Goal: Task Accomplishment & Management: Complete application form

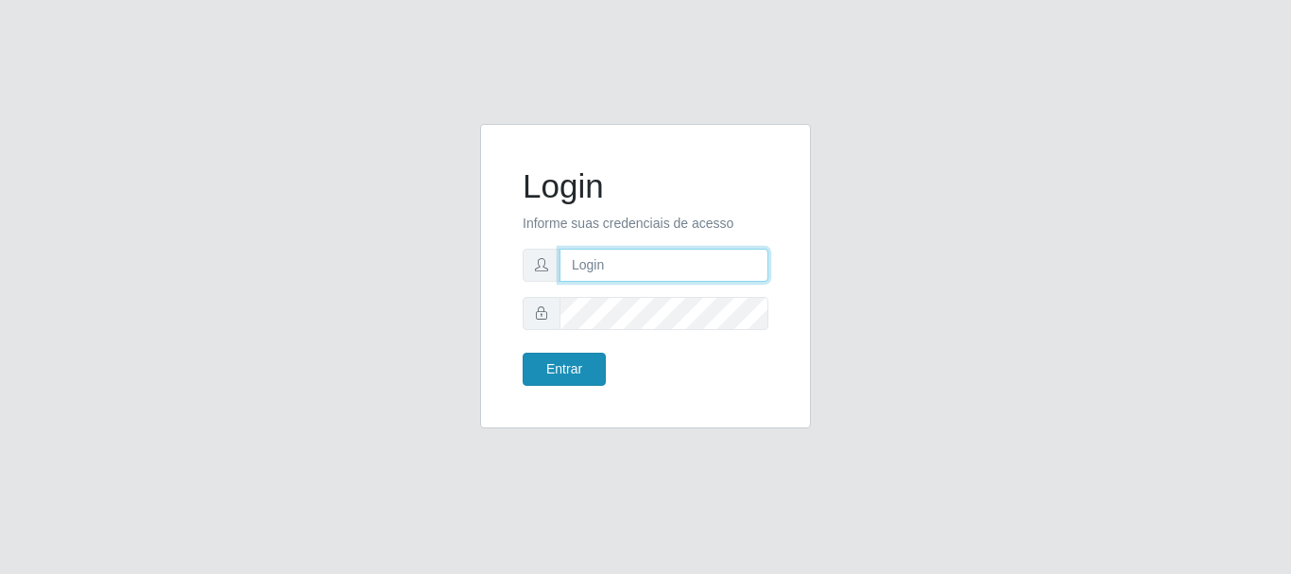
type input "[EMAIL_ADDRESS][DOMAIN_NAME]"
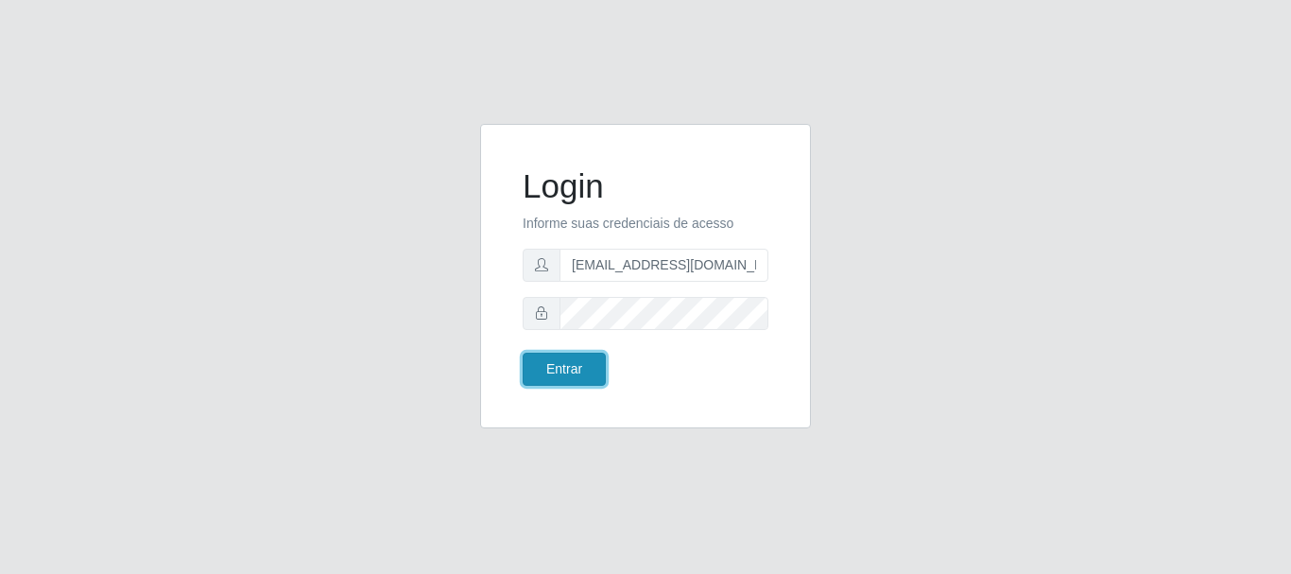
click at [577, 373] on button "Entrar" at bounding box center [564, 368] width 83 height 33
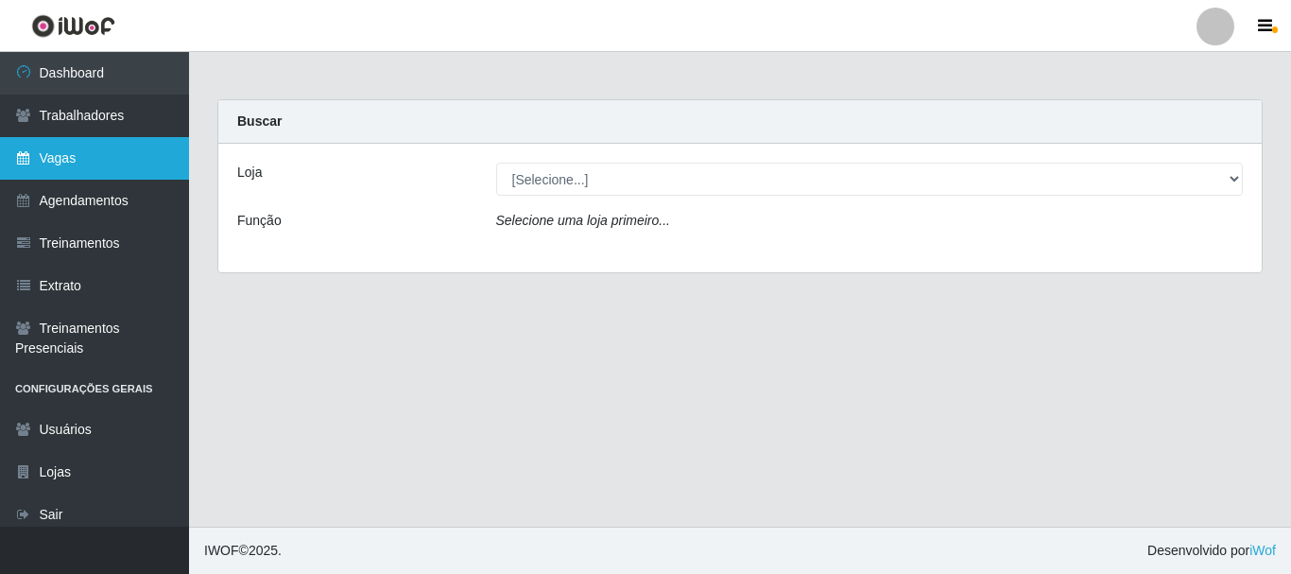
click at [77, 157] on link "Vagas" at bounding box center [94, 158] width 189 height 43
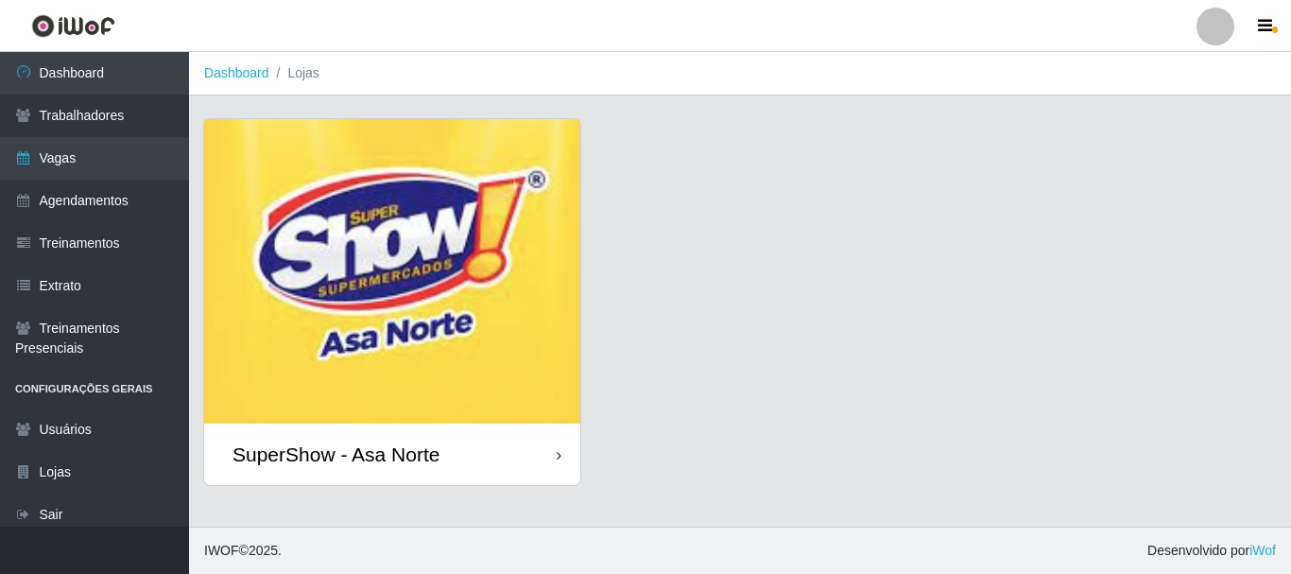
click at [415, 323] on img at bounding box center [392, 271] width 376 height 304
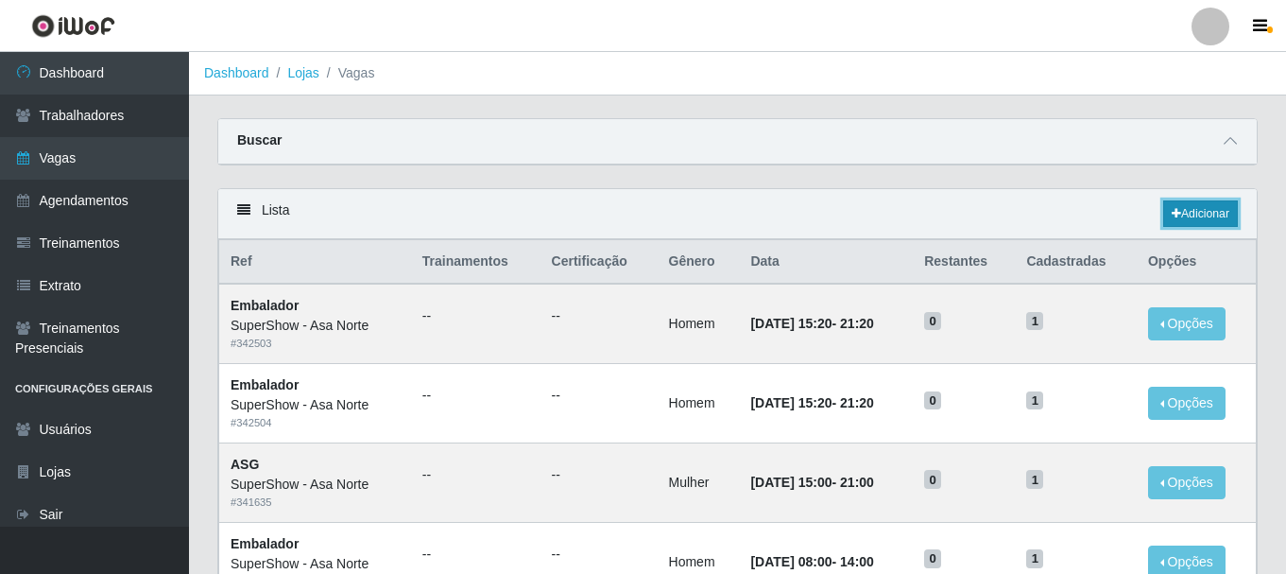
click at [1212, 212] on link "Adicionar" at bounding box center [1200, 213] width 75 height 26
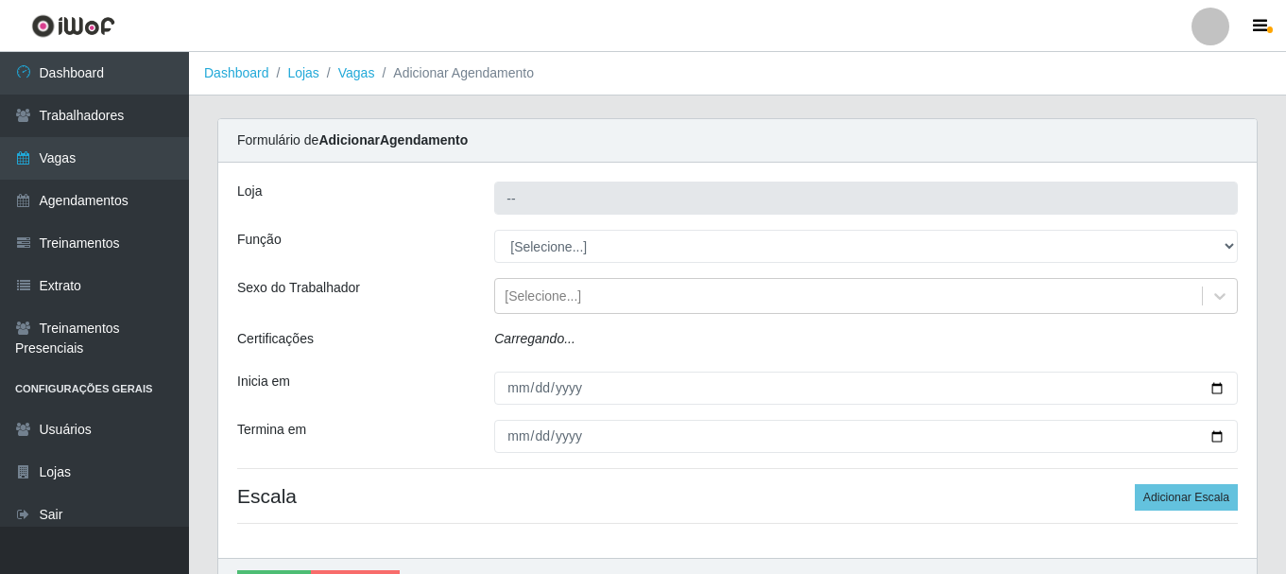
type input "SuperShow - Asa Norte"
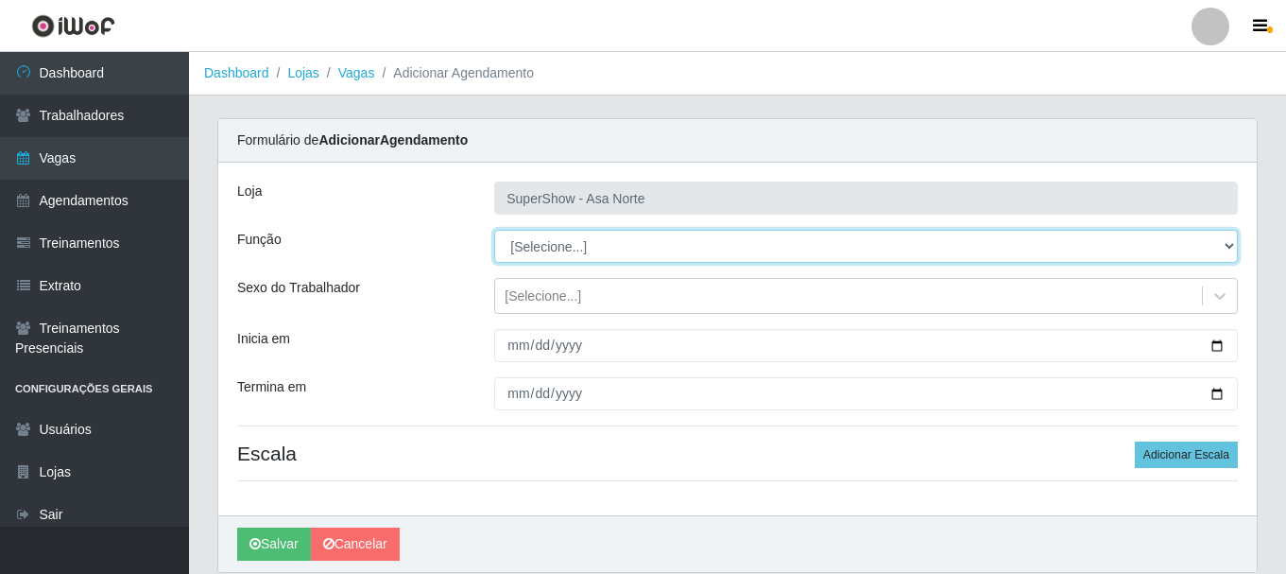
click at [573, 246] on select "[Selecione...] ASG ASG + ASG ++ Auxiliar de Depósito Auxiliar de Depósito + Aux…" at bounding box center [866, 246] width 744 height 33
select select "1"
click at [494, 230] on select "[Selecione...] ASG ASG + ASG ++ Auxiliar de Depósito Auxiliar de Depósito + Aux…" at bounding box center [866, 246] width 744 height 33
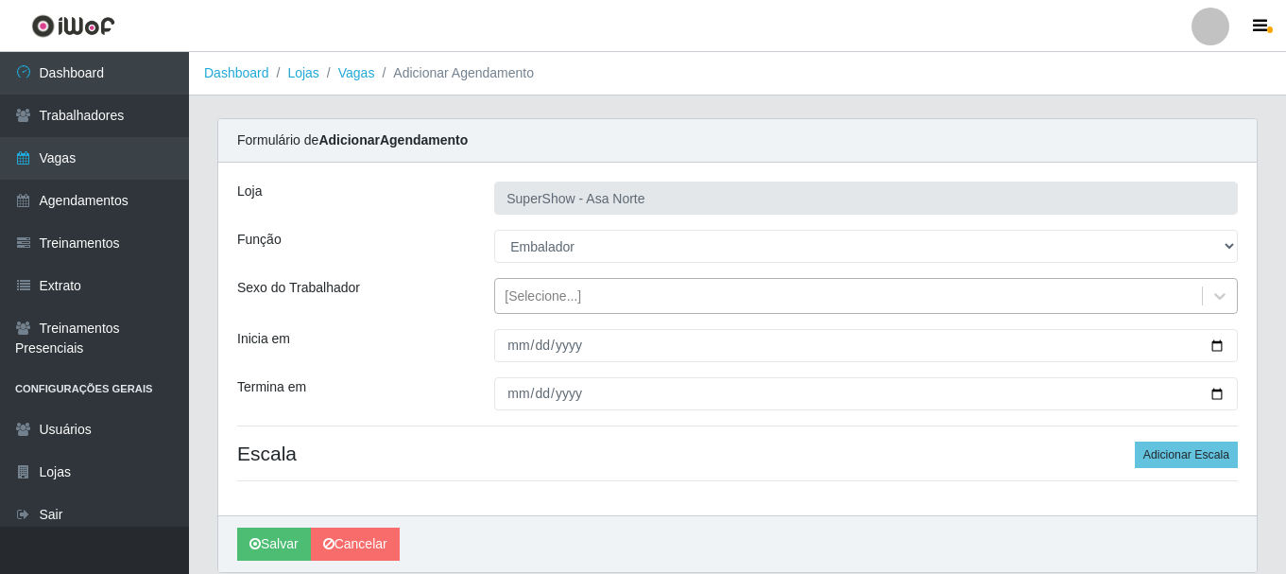
click at [557, 293] on div "[Selecione...]" at bounding box center [543, 296] width 77 height 20
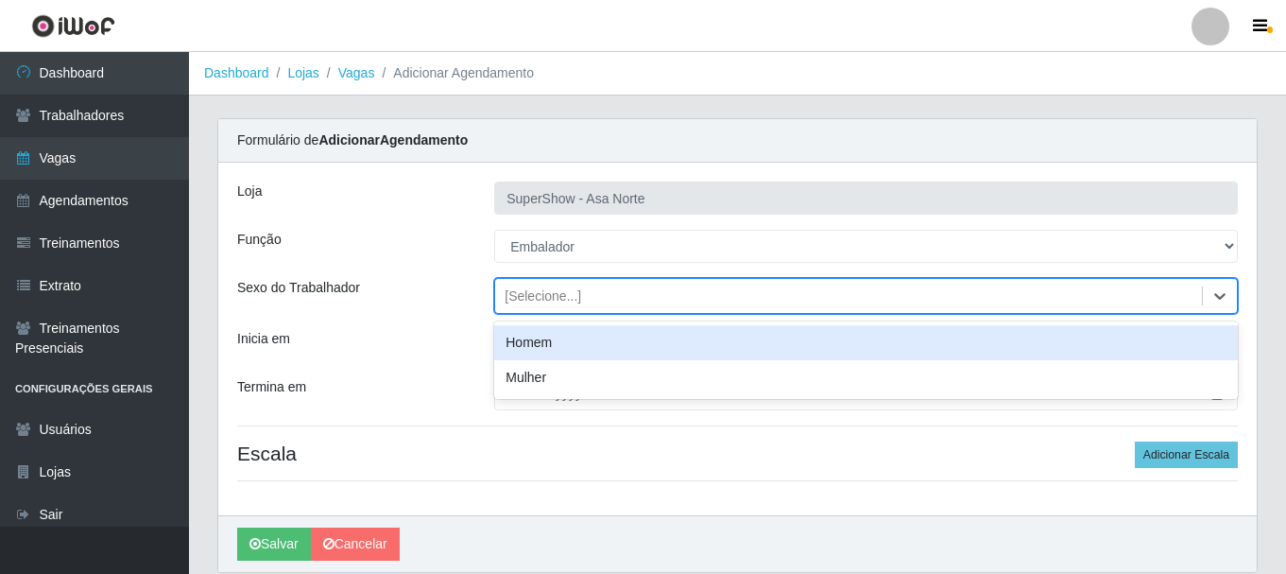
click at [542, 346] on div "Homem" at bounding box center [866, 342] width 744 height 35
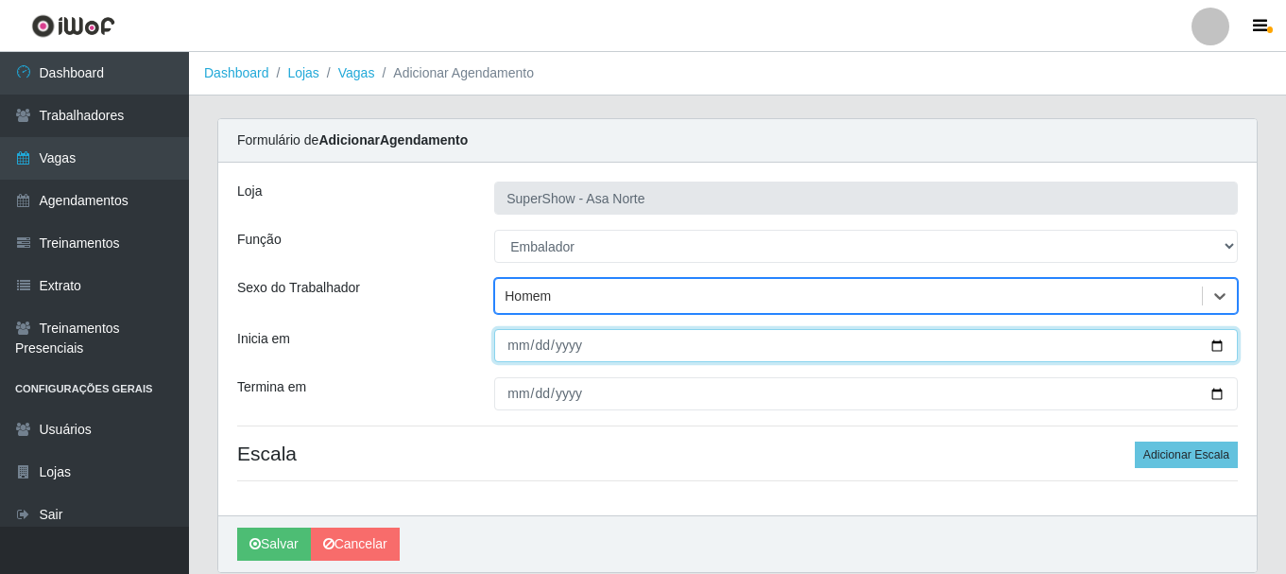
click at [513, 347] on input "Inicia em" at bounding box center [866, 345] width 744 height 33
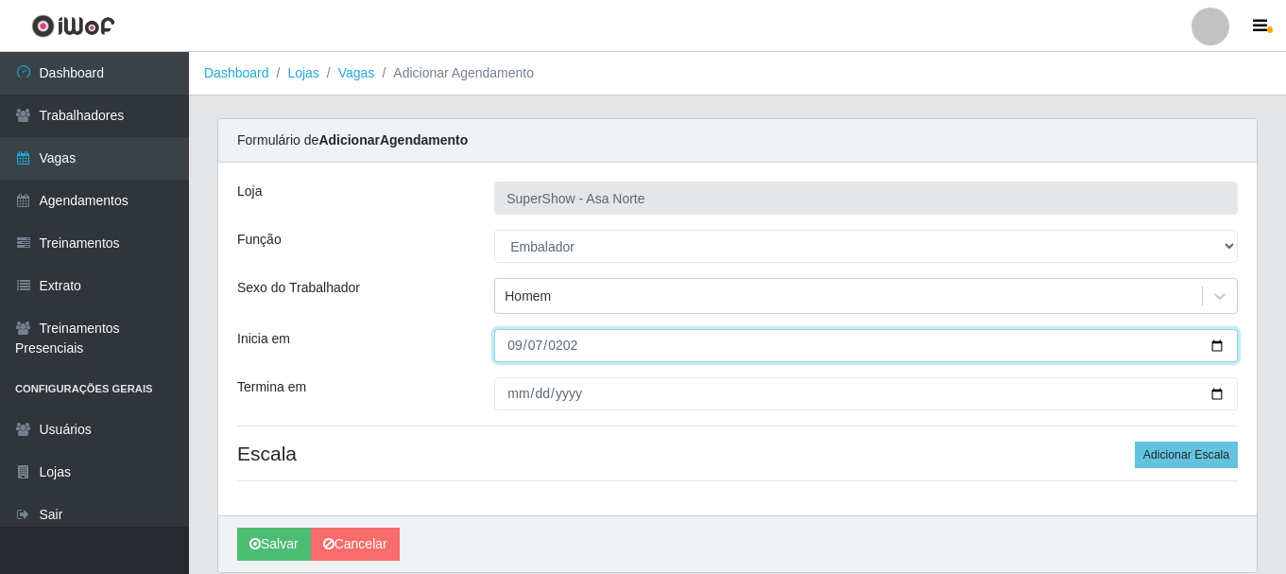
type input "[DATE]"
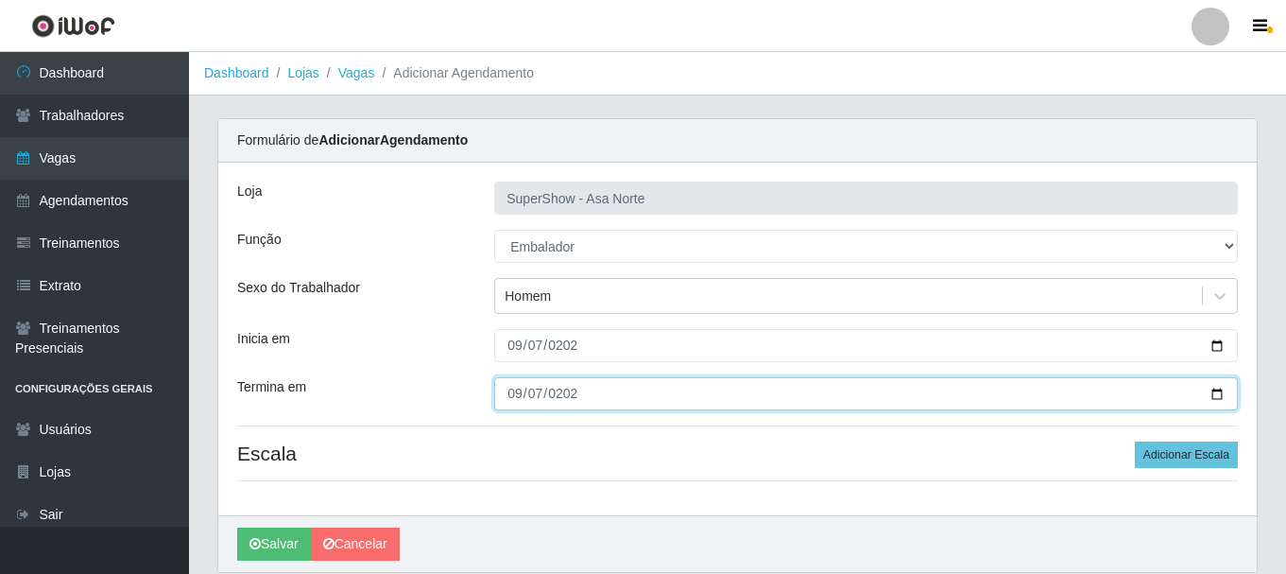
type input "[DATE]"
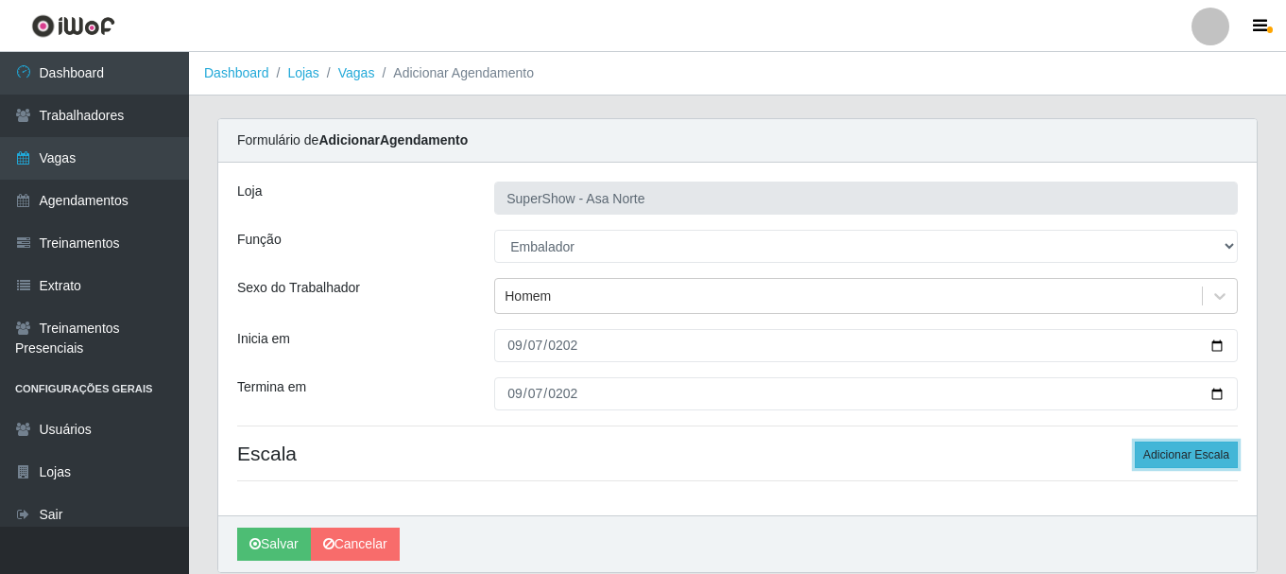
click at [1195, 450] on button "Adicionar Escala" at bounding box center [1186, 454] width 103 height 26
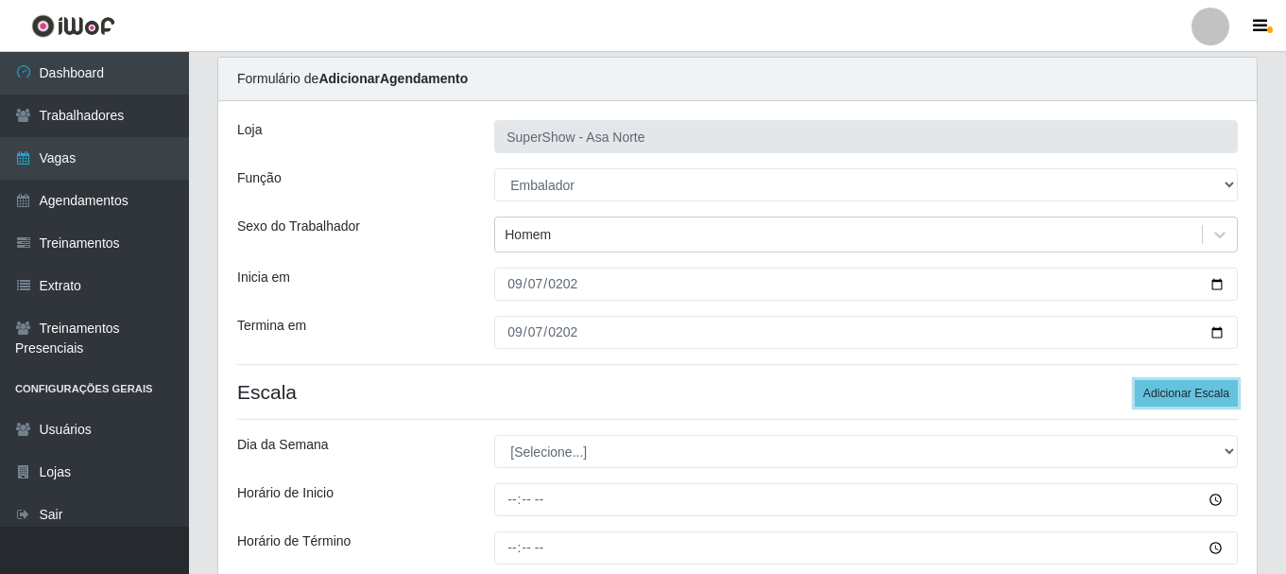
scroll to position [95, 0]
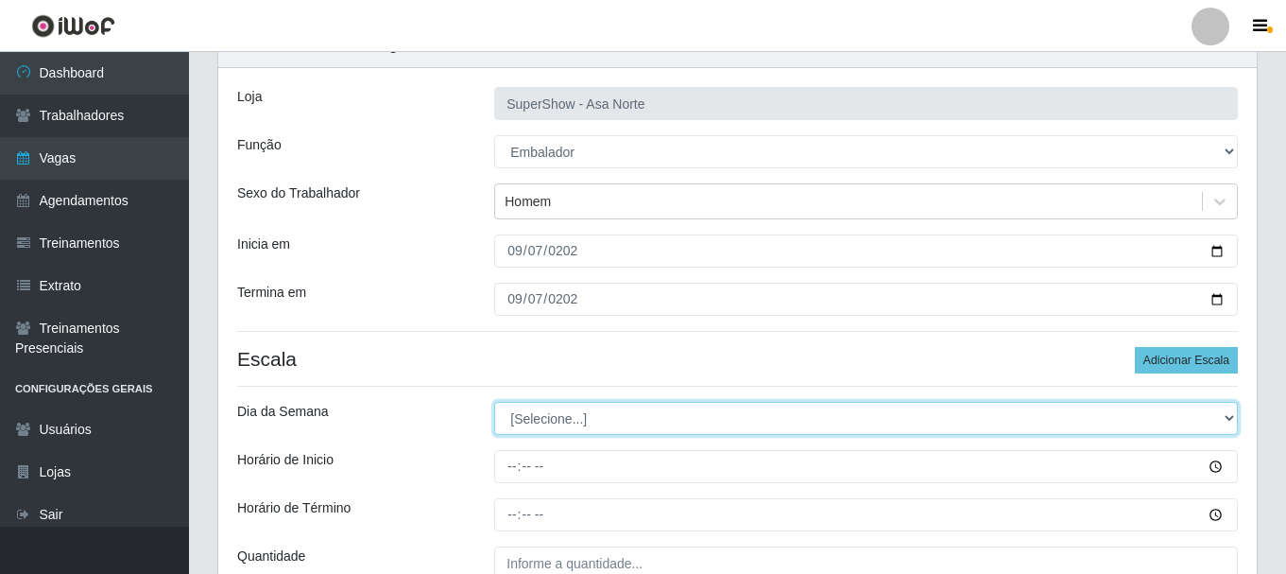
click at [581, 407] on select "[Selecione...] Segunda Terça Quarta Quinta Sexta Sábado Domingo" at bounding box center [866, 418] width 744 height 33
select select "0"
click at [494, 402] on select "[Selecione...] Segunda Terça Quarta Quinta Sexta Sábado Domingo" at bounding box center [866, 418] width 744 height 33
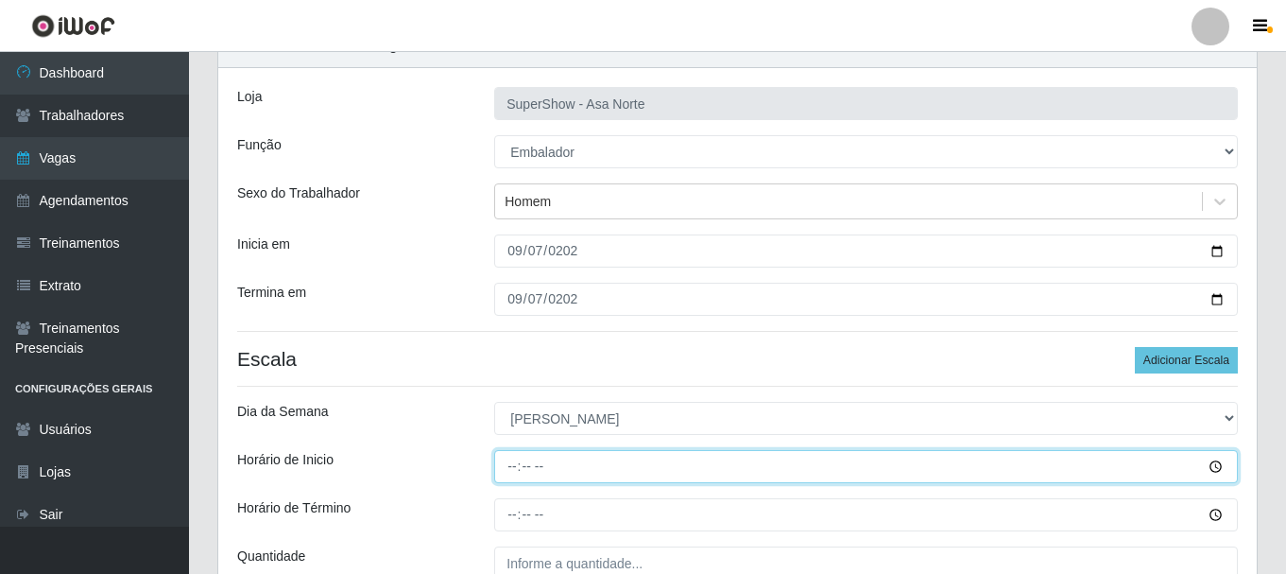
click at [516, 469] on input "Horário de Inicio" at bounding box center [866, 466] width 744 height 33
type input "09:00"
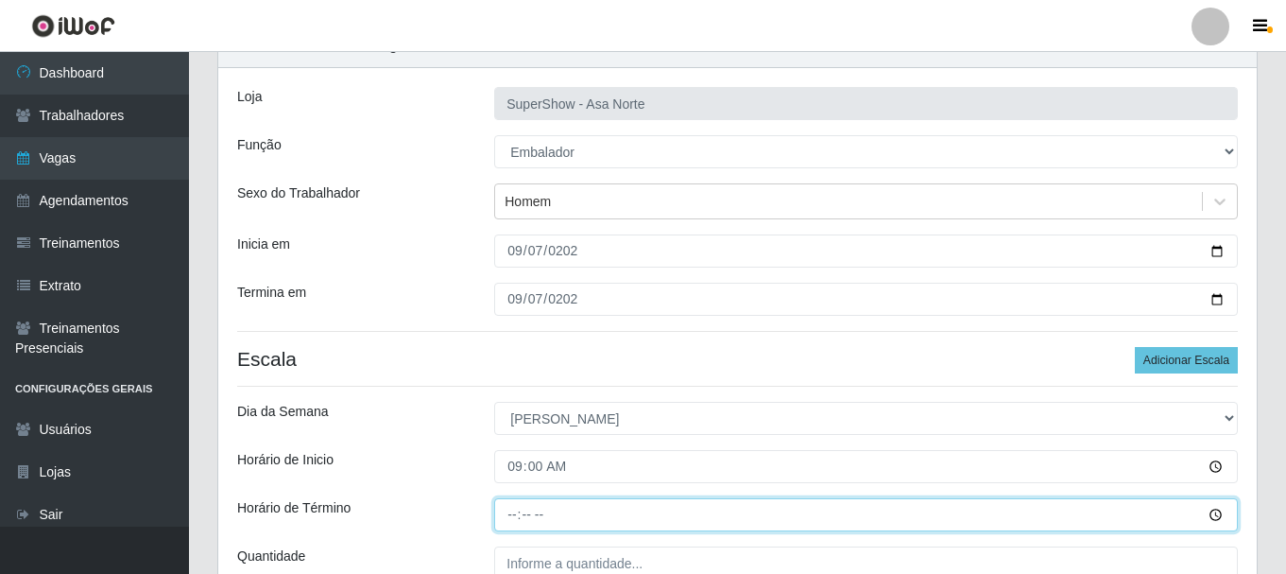
type input "14:00"
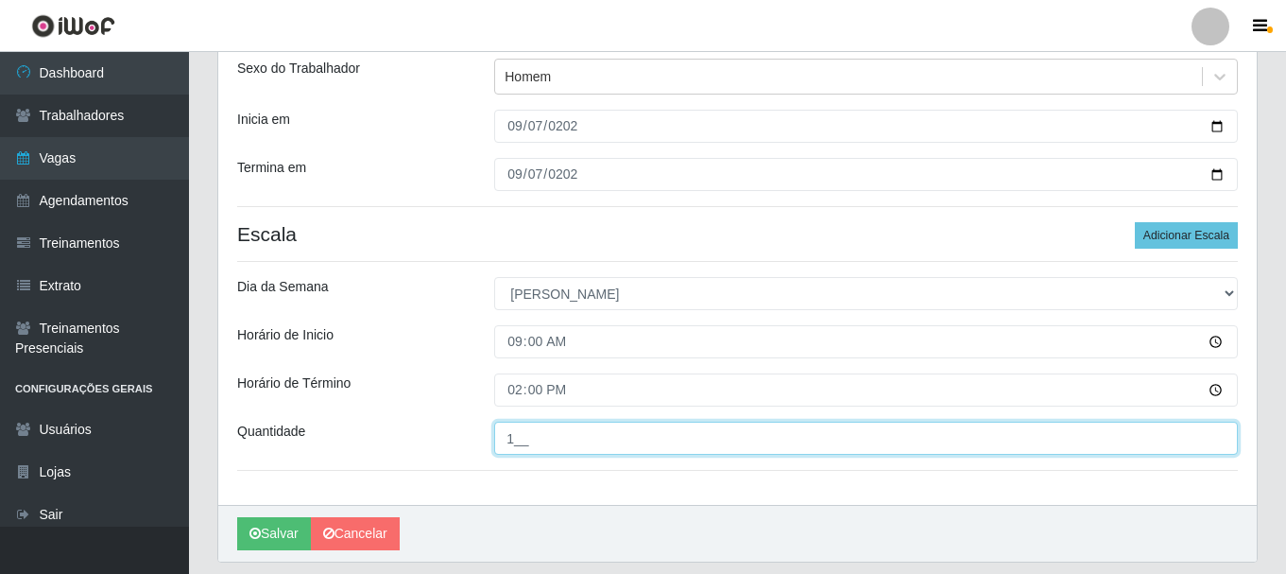
scroll to position [278, 0]
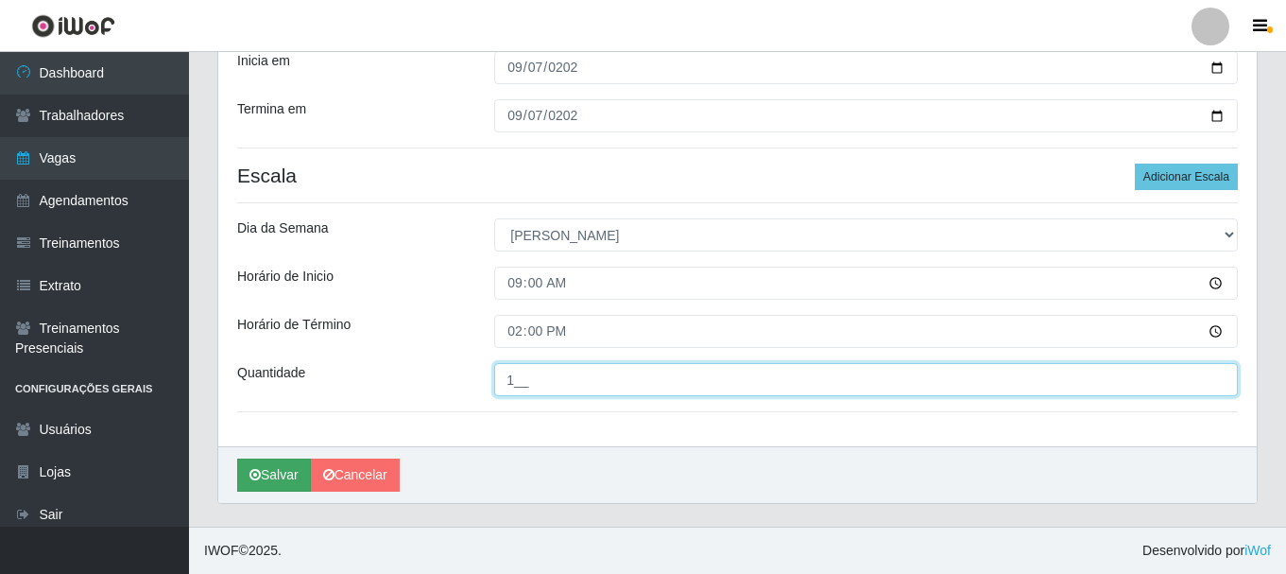
type input "1__"
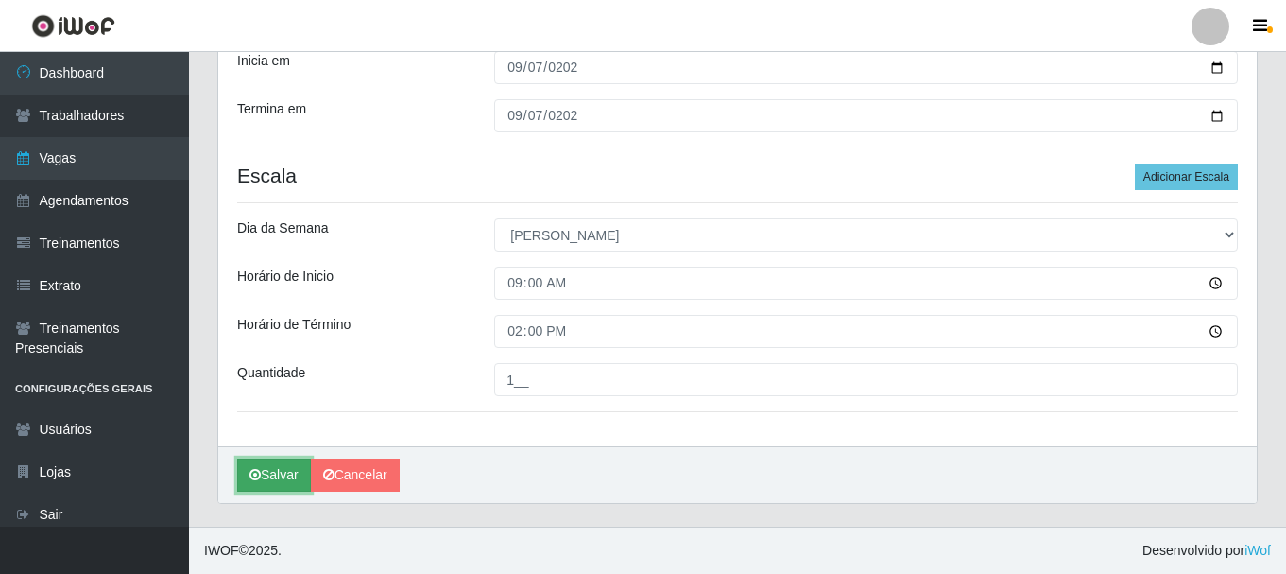
click at [283, 474] on button "Salvar" at bounding box center [274, 474] width 74 height 33
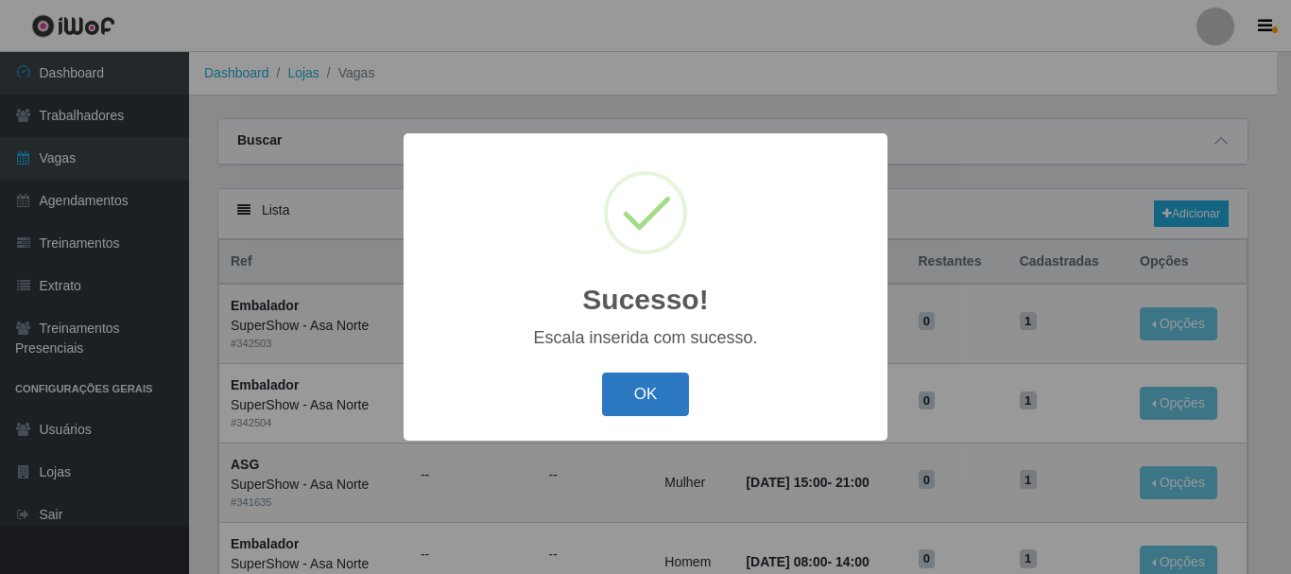
click at [660, 389] on button "OK" at bounding box center [646, 394] width 88 height 44
